Goal: Find specific page/section: Find specific page/section

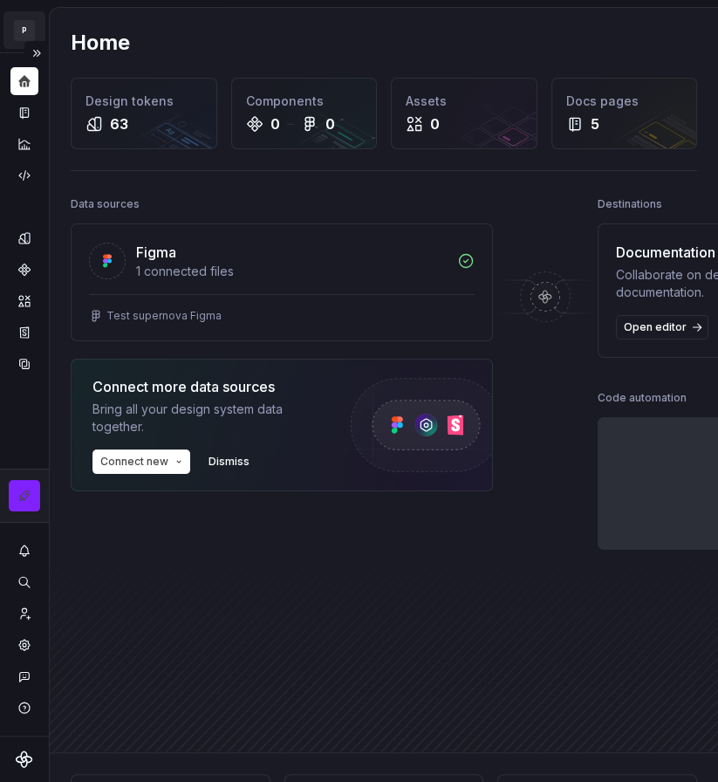
click at [35, 32] on html "P My Design System CL Design system data Home Design tokens 63 Components 0 0 A…" at bounding box center [359, 391] width 718 height 782
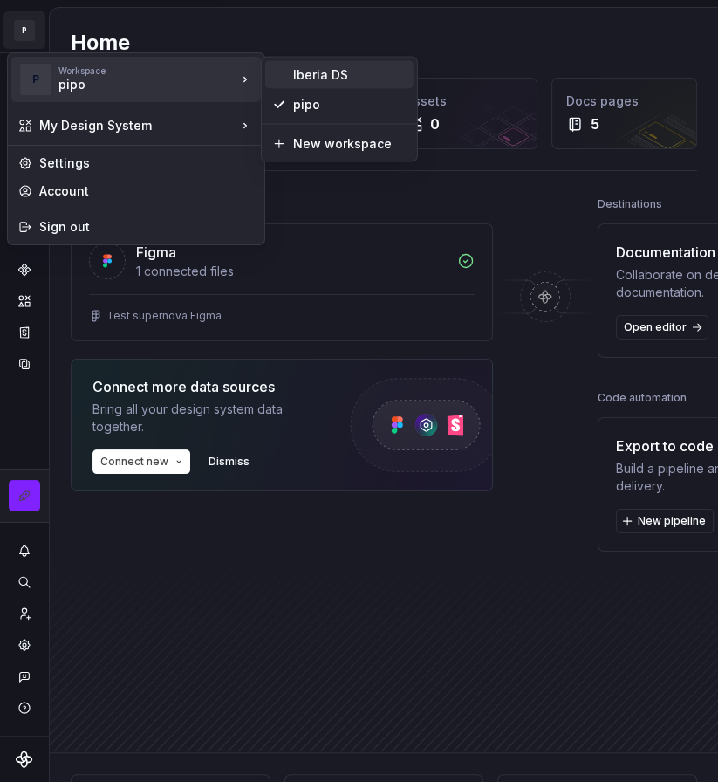
click at [323, 67] on div "Iberia DS" at bounding box center [349, 74] width 113 height 17
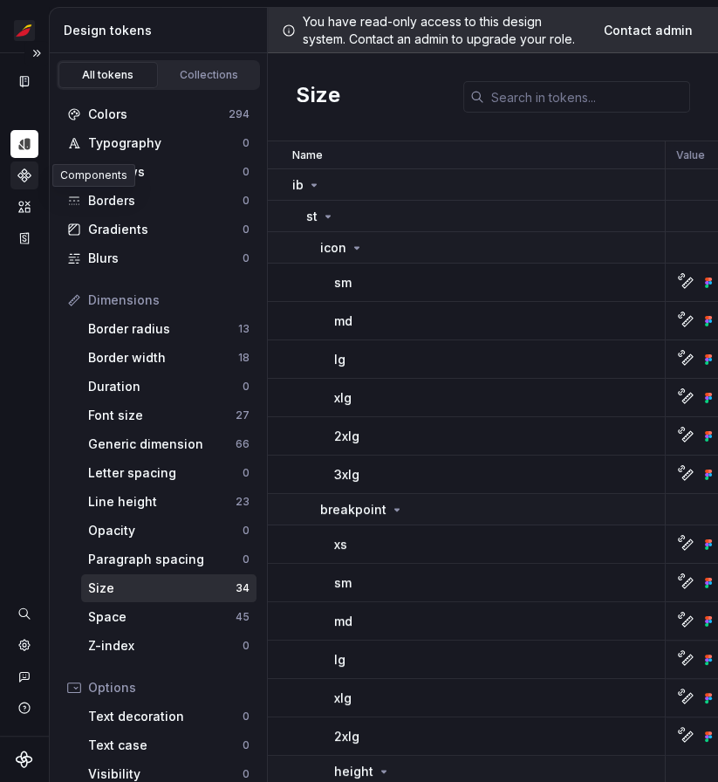
click at [30, 182] on div "Components" at bounding box center [24, 175] width 28 height 28
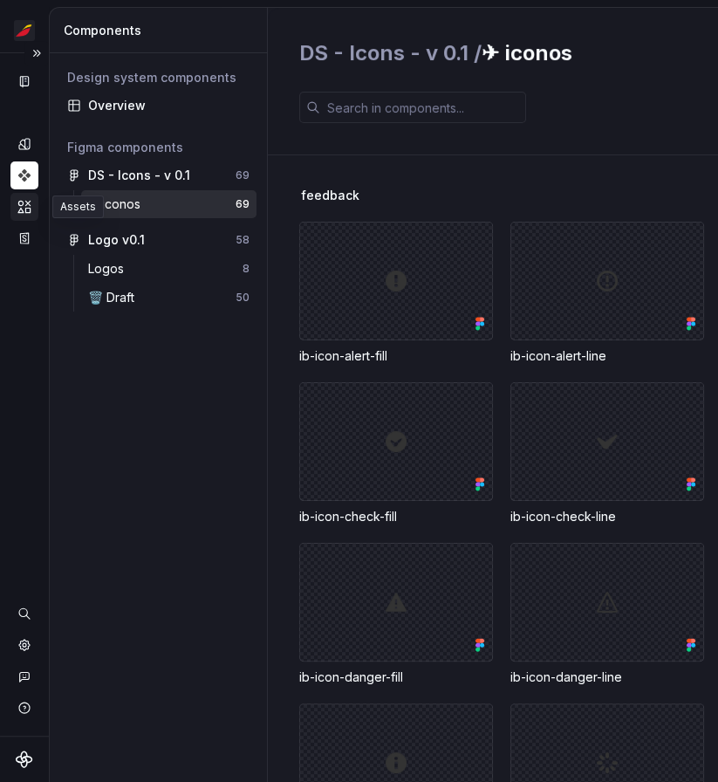
click at [25, 206] on icon "Assets" at bounding box center [25, 207] width 16 height 16
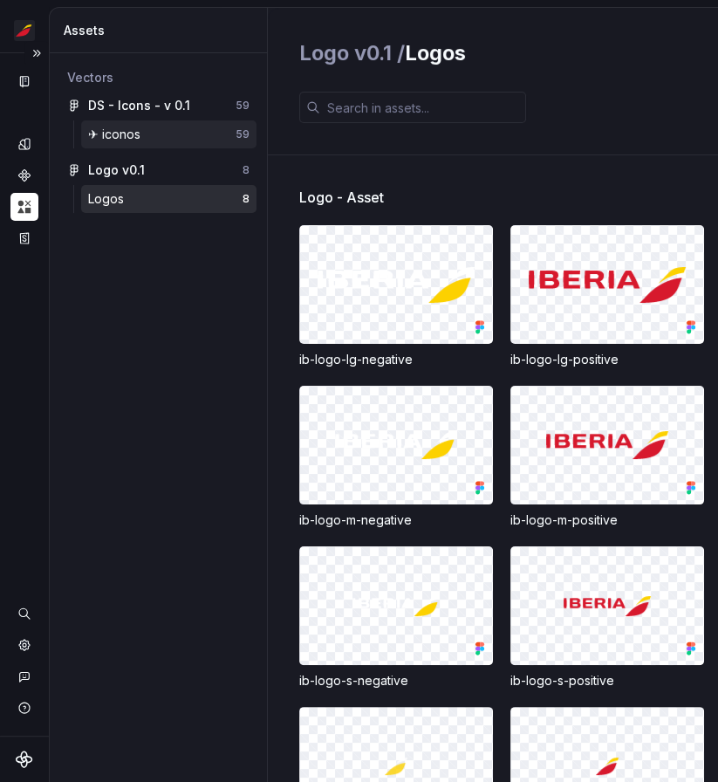
click at [161, 135] on div "✈︎ iconos" at bounding box center [161, 134] width 147 height 17
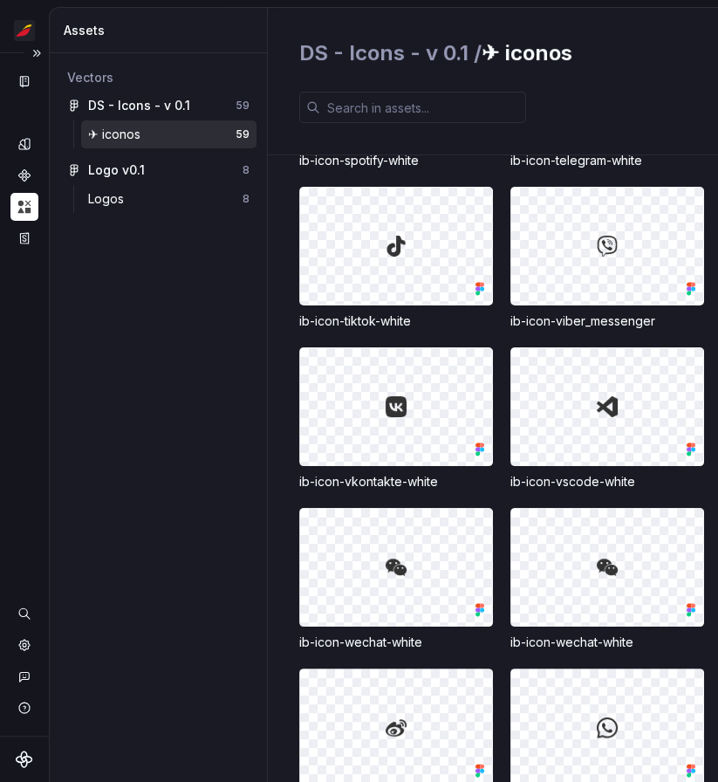
scroll to position [4616, 0]
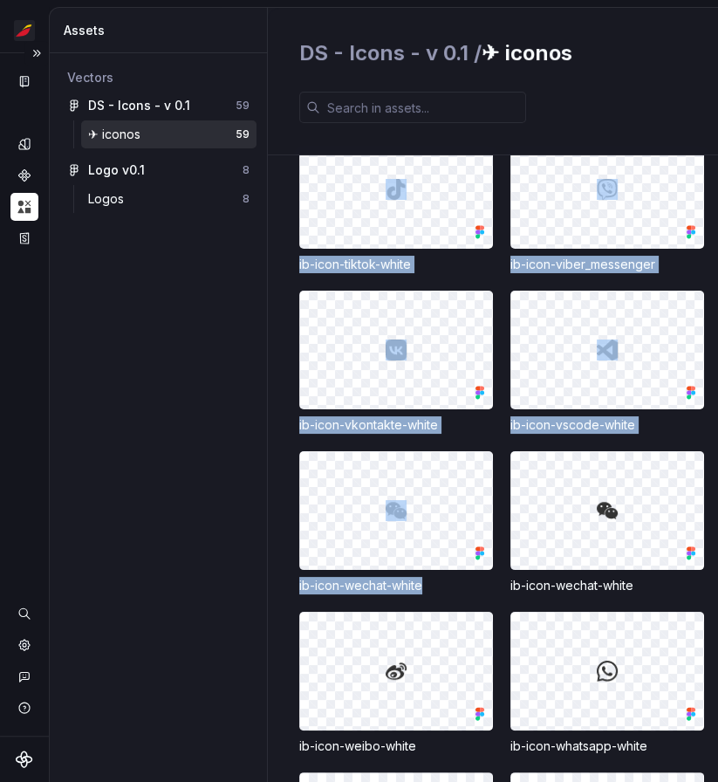
drag, startPoint x: 427, startPoint y: 589, endPoint x: 293, endPoint y: 580, distance: 133.8
click at [293, 580] on div "sistema ib-icon-calendar-check-line ib-icon-chevron-down-line ib-icon-chevron-l…" at bounding box center [493, 468] width 450 height 627
click at [305, 580] on div "ib-icon-wechat-white" at bounding box center [396, 585] width 194 height 17
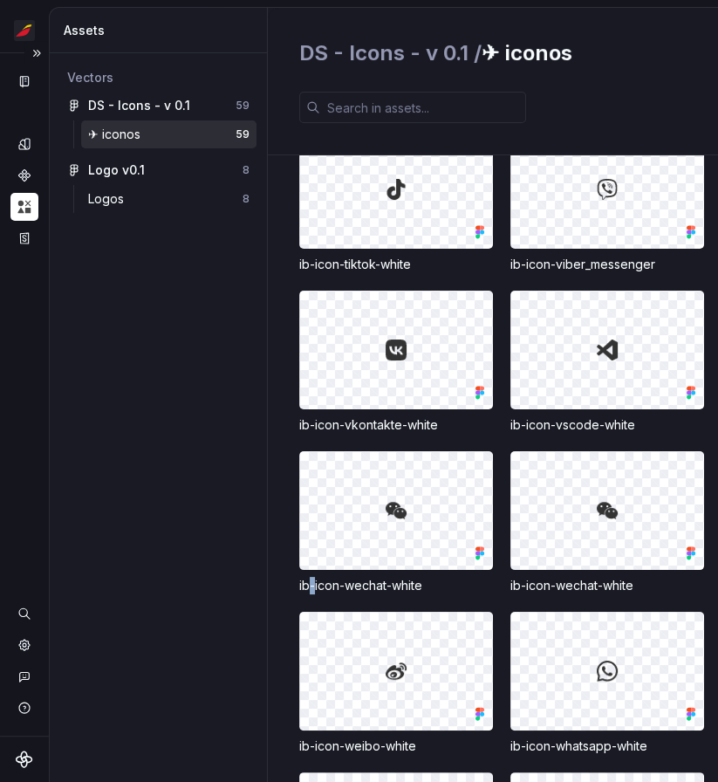
click at [305, 580] on div "ib-icon-wechat-white" at bounding box center [396, 585] width 194 height 17
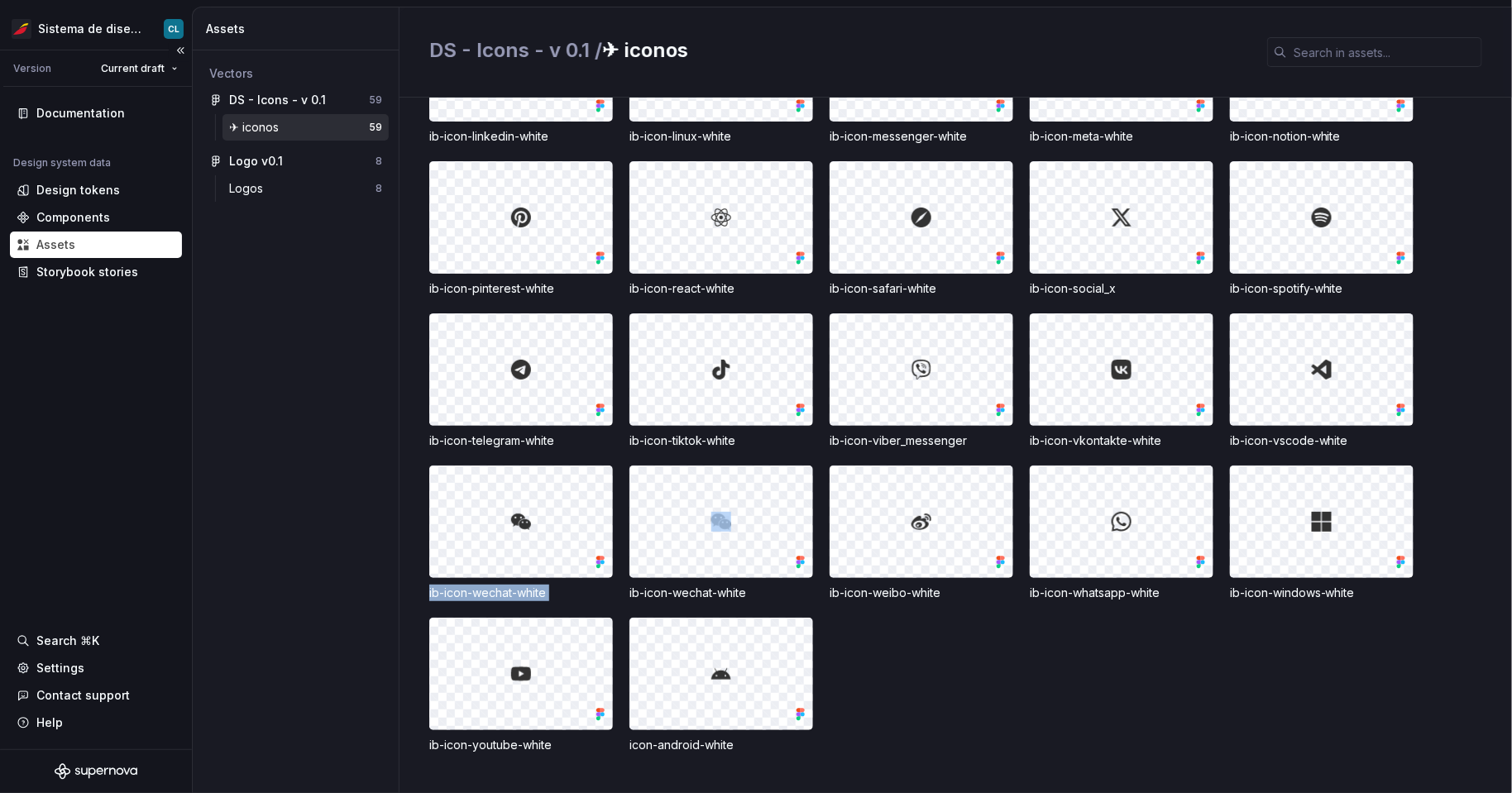
scroll to position [1938, 0]
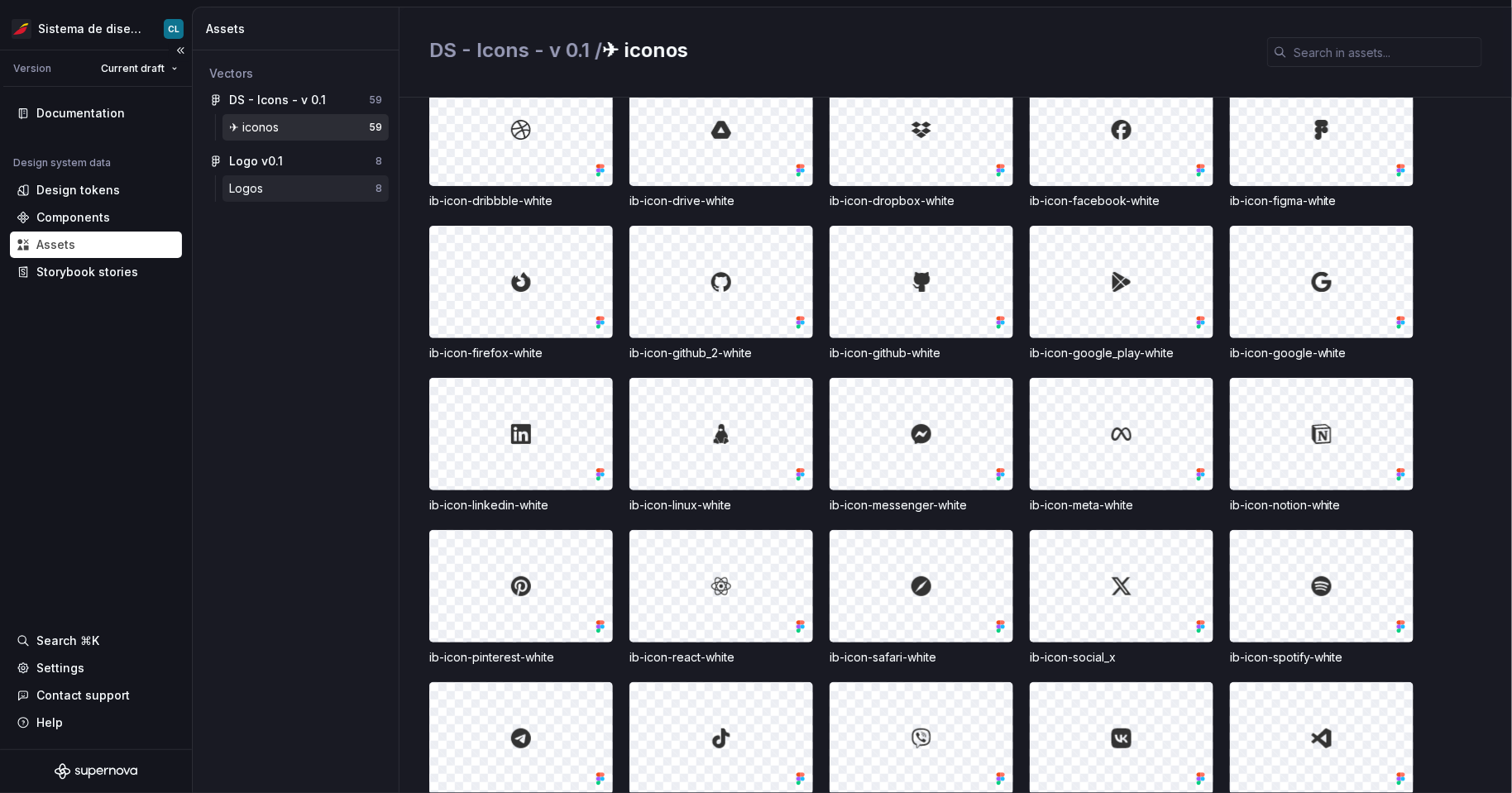
click at [269, 185] on div "Logos" at bounding box center [249, 188] width 41 height 16
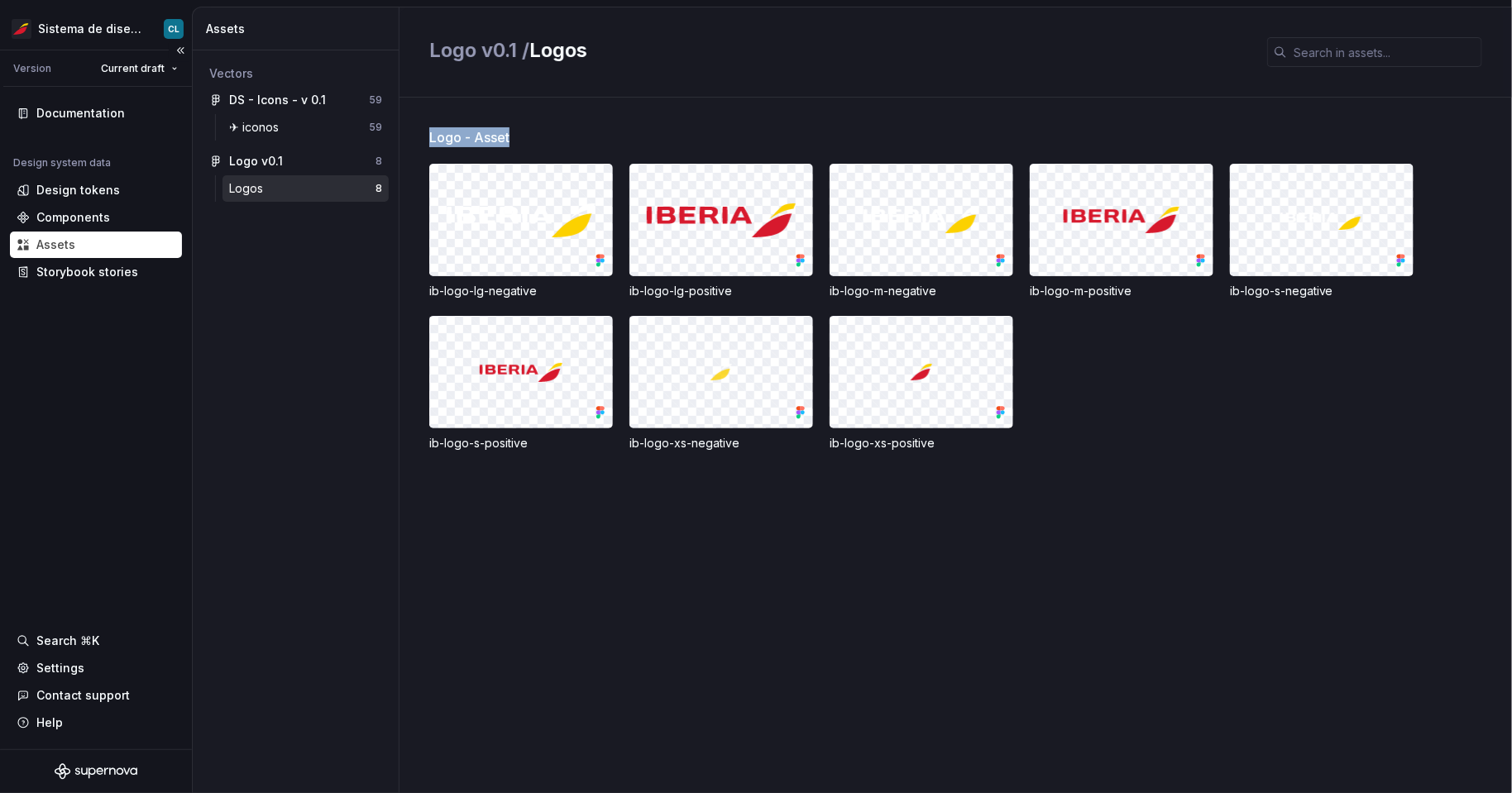
drag, startPoint x: 451, startPoint y: 132, endPoint x: 535, endPoint y: 134, distance: 84.0
click at [535, 134] on div "Logo - Asset ib-logo-lg-negative ib-logo-lg-positive ib-logo-m-negative ib-logo…" at bounding box center [956, 445] width 1113 height 695
click at [534, 134] on div "Logo - Asset" at bounding box center [971, 136] width 1083 height 20
